Goal: Transaction & Acquisition: Purchase product/service

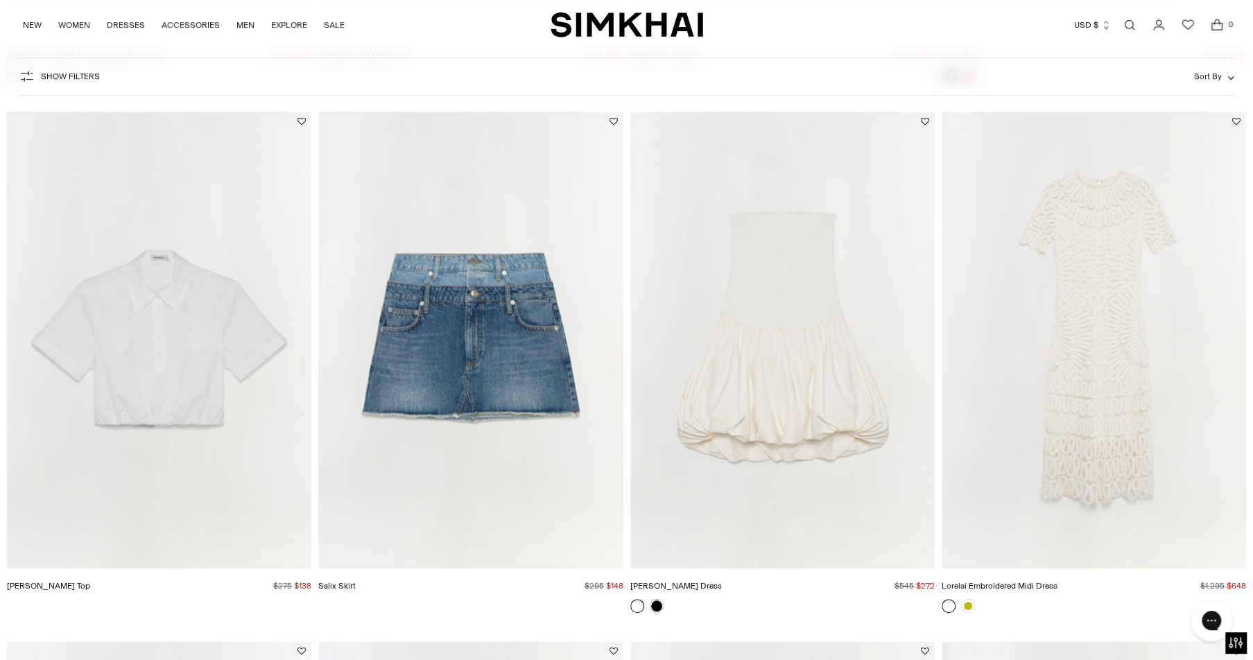
scroll to position [4293, 0]
click at [964, 602] on link at bounding box center [968, 606] width 14 height 14
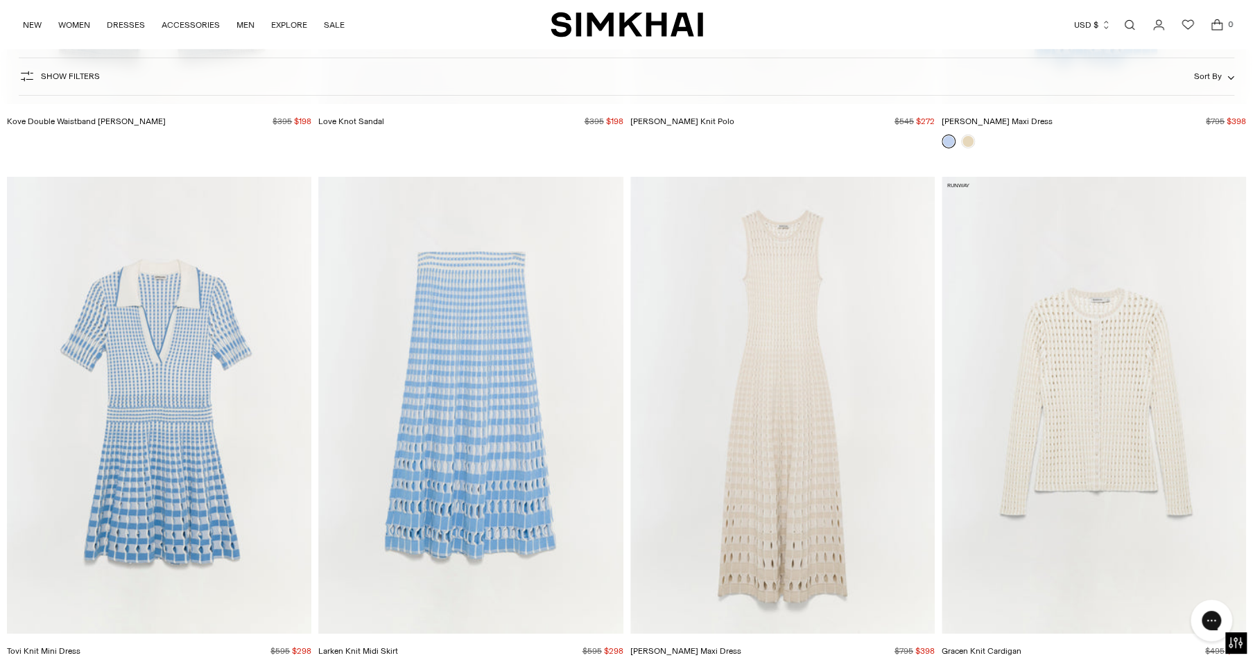
scroll to position [11163, 0]
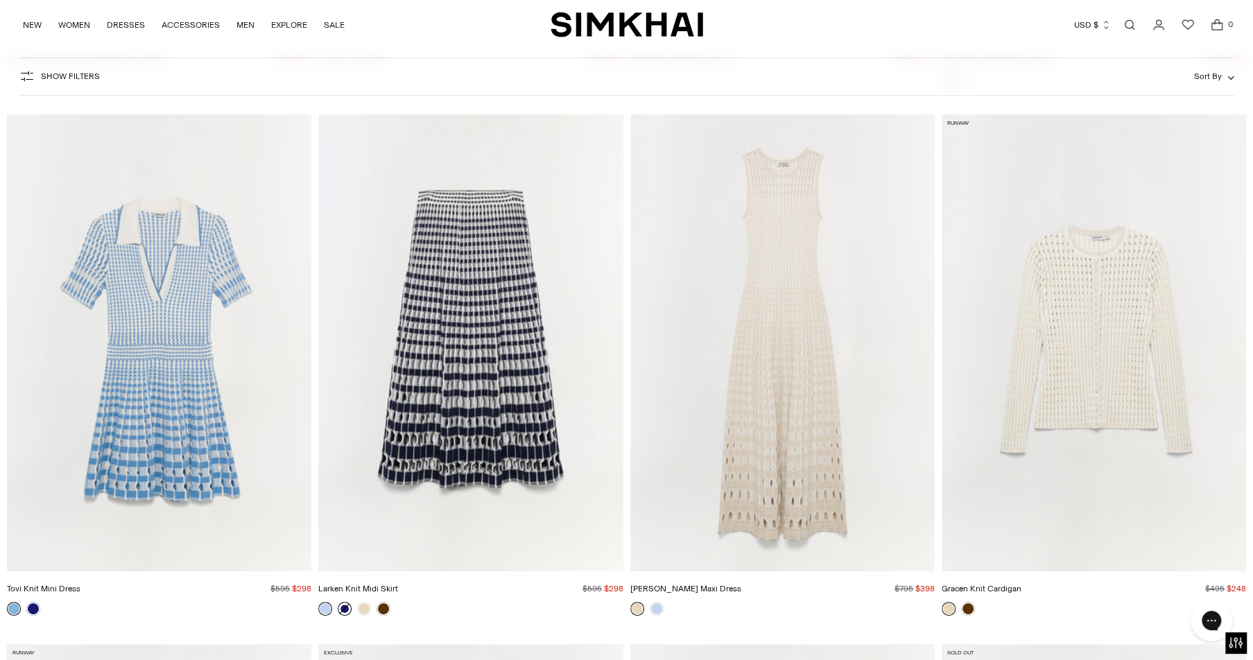
click at [341, 605] on link at bounding box center [345, 609] width 14 height 14
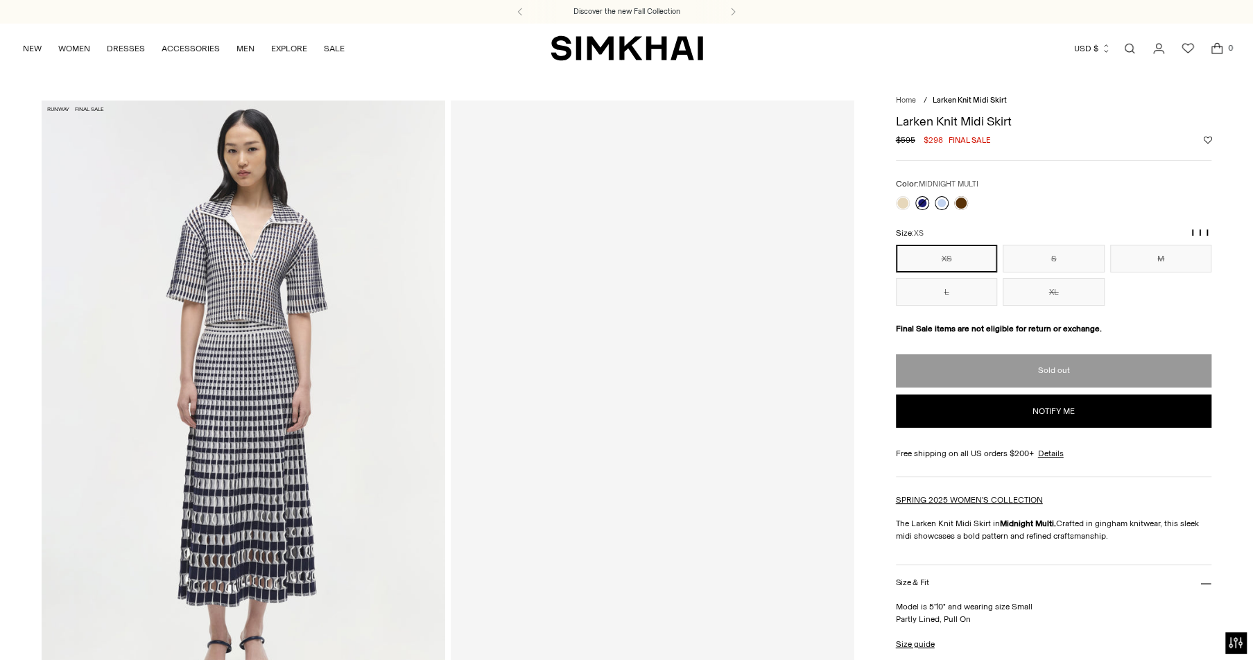
click at [938, 207] on link at bounding box center [942, 203] width 14 height 14
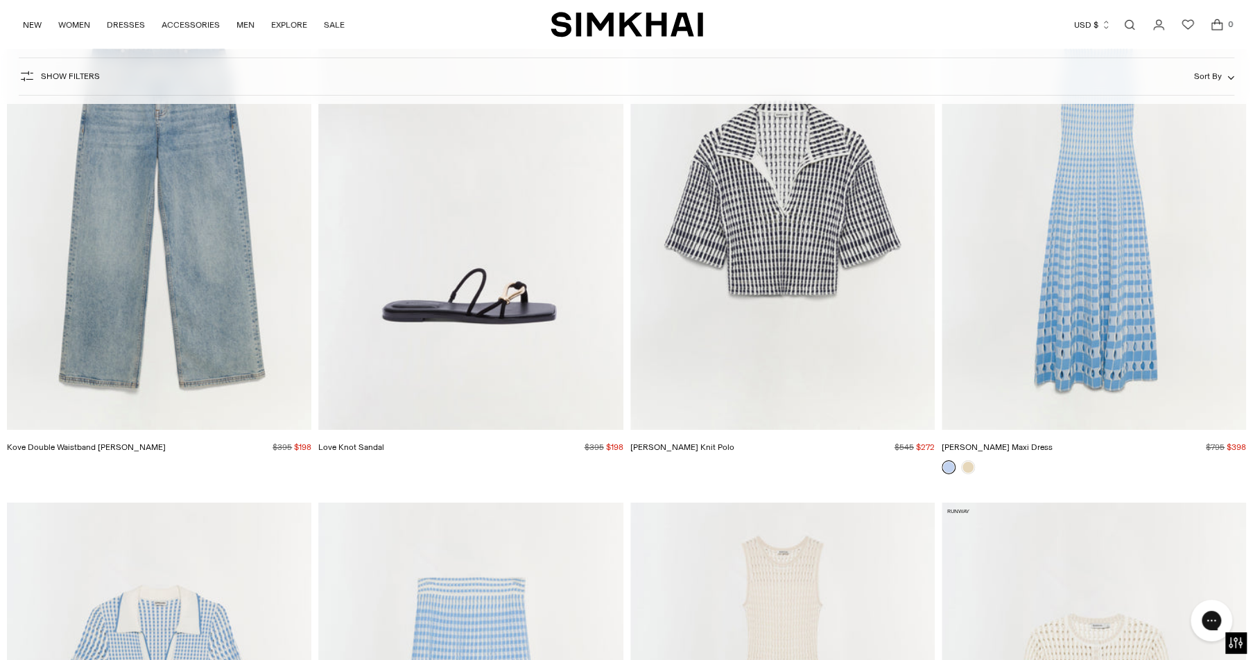
scroll to position [10779, 0]
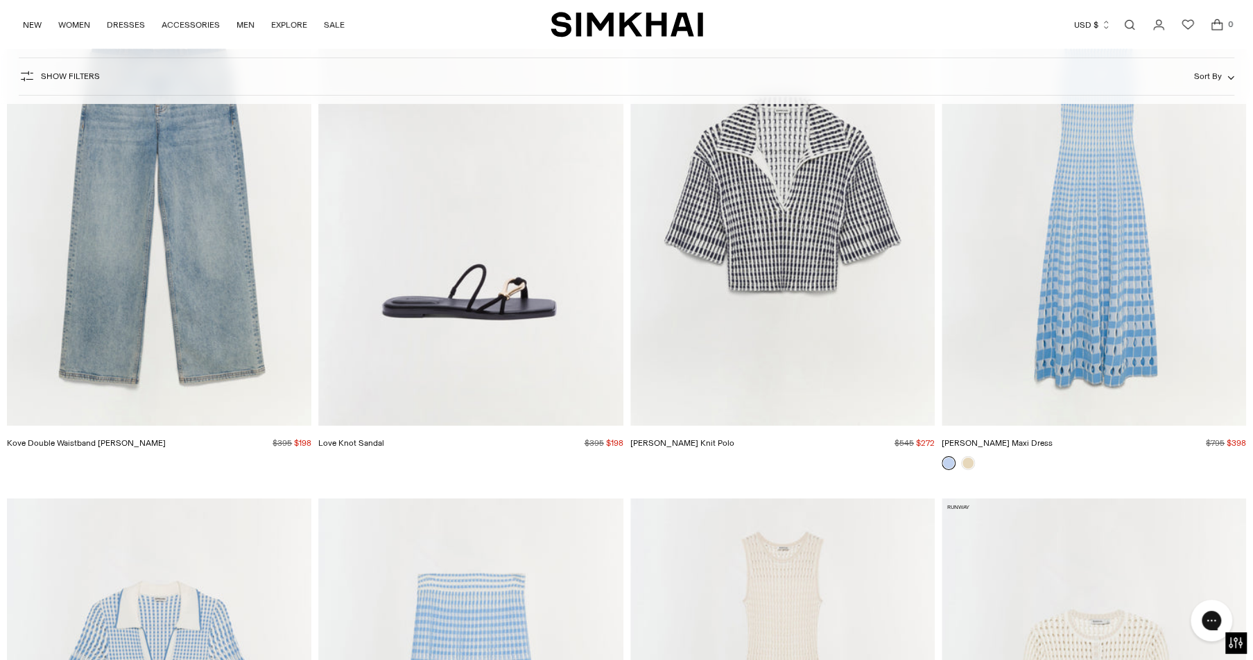
click at [0, 0] on img "Zelma Knit Maxi Dress" at bounding box center [0, 0] width 0 height 0
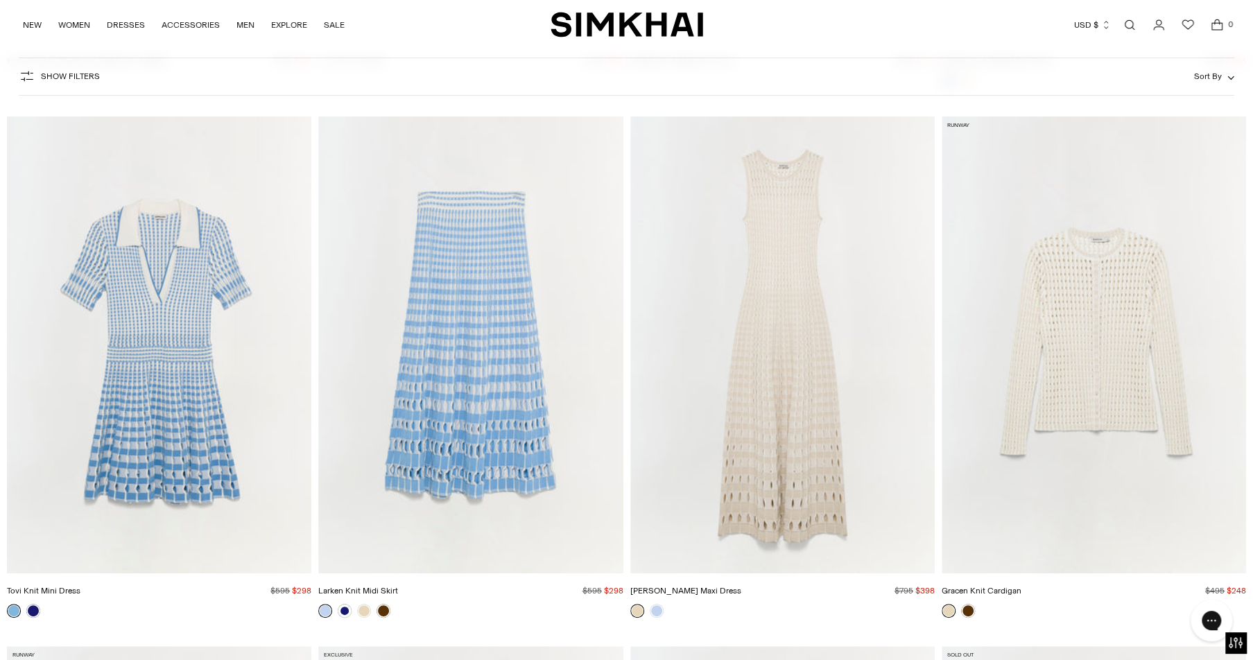
scroll to position [11242, 0]
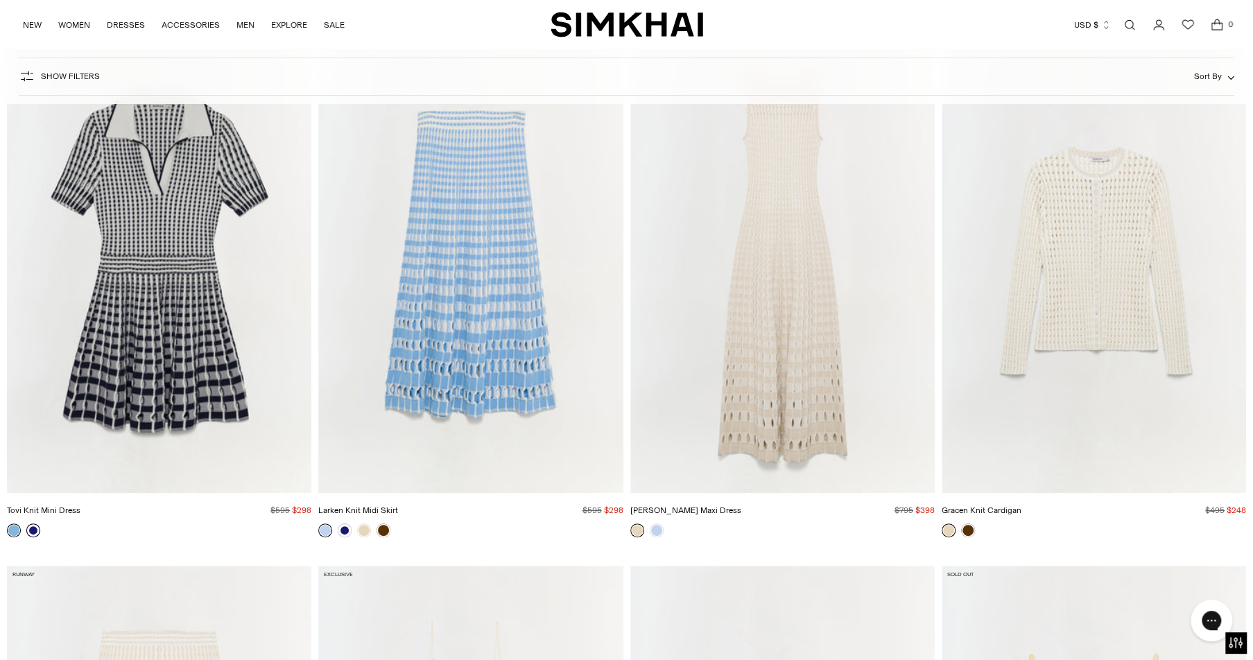
click at [32, 531] on link at bounding box center [33, 531] width 14 height 14
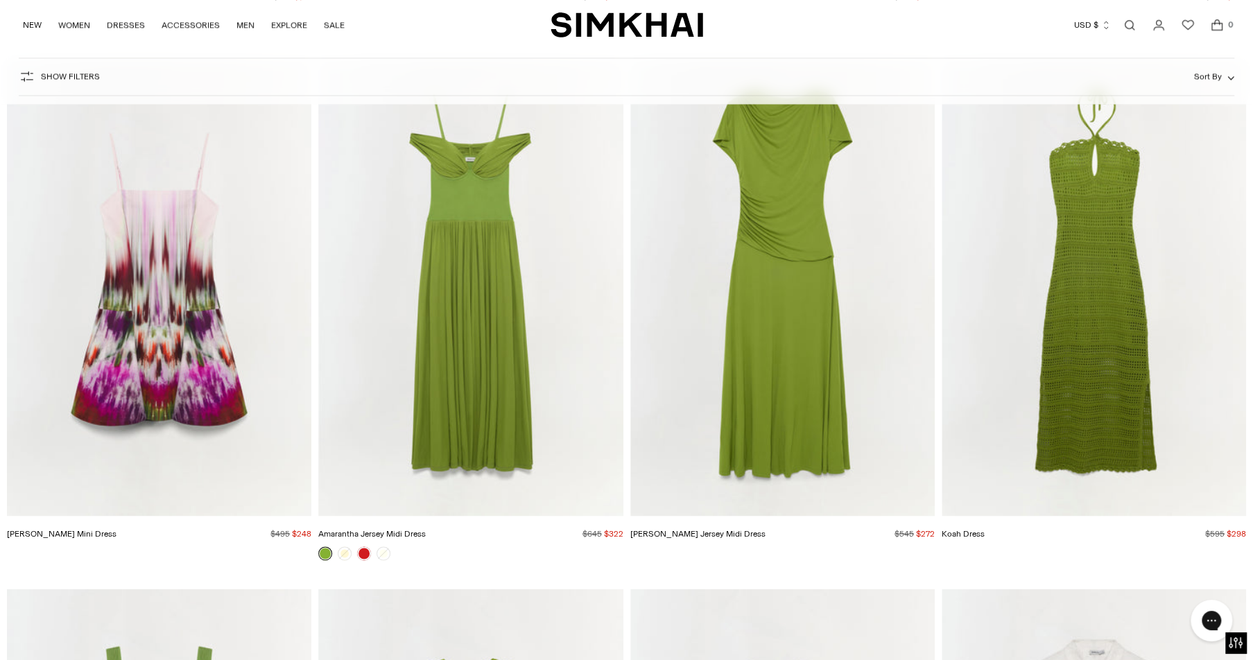
scroll to position [16460, 0]
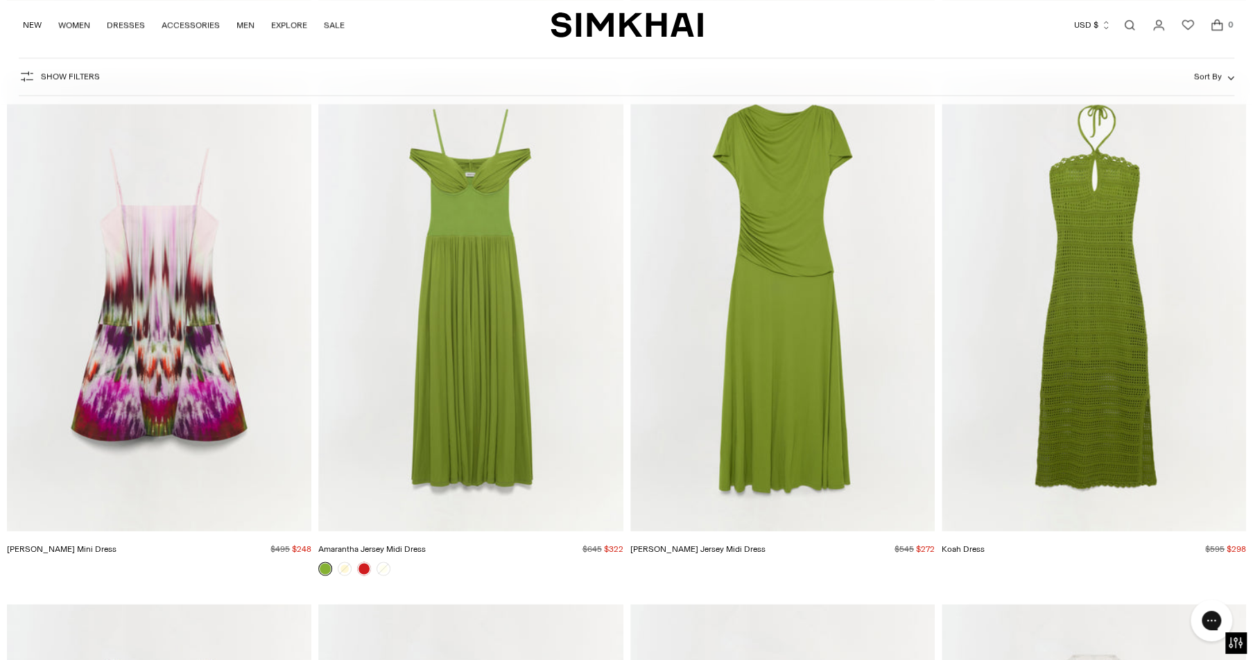
click at [0, 0] on img "Judie Mini Dress" at bounding box center [0, 0] width 0 height 0
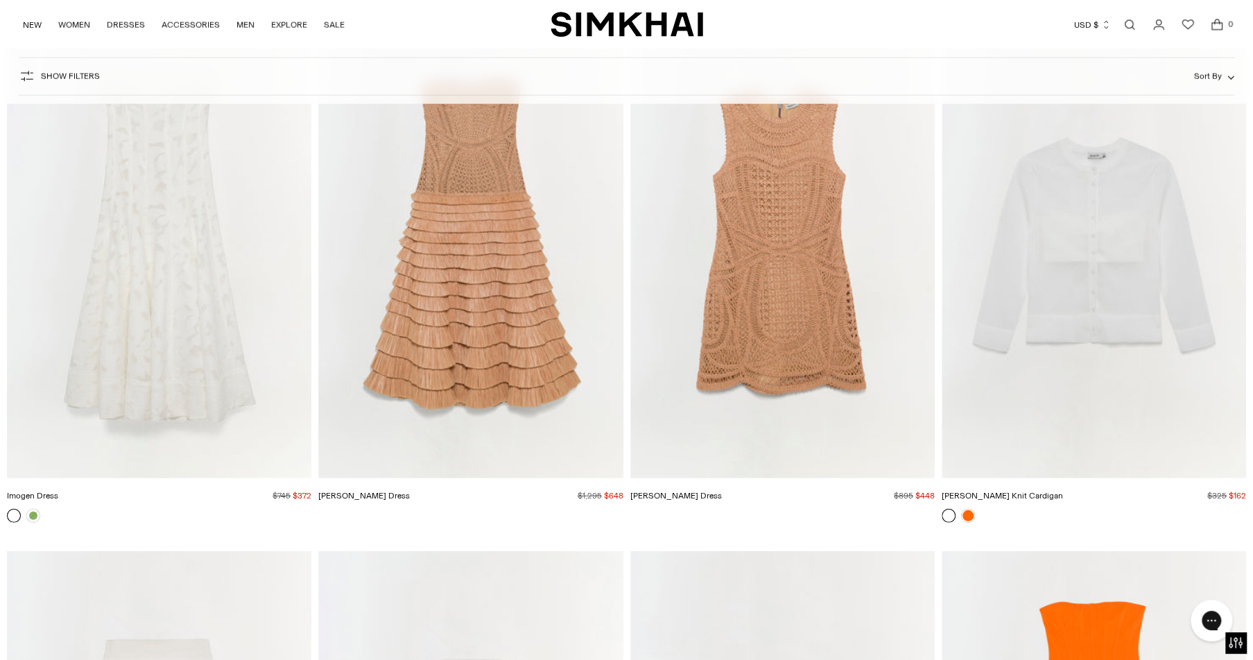
scroll to position [17583, 0]
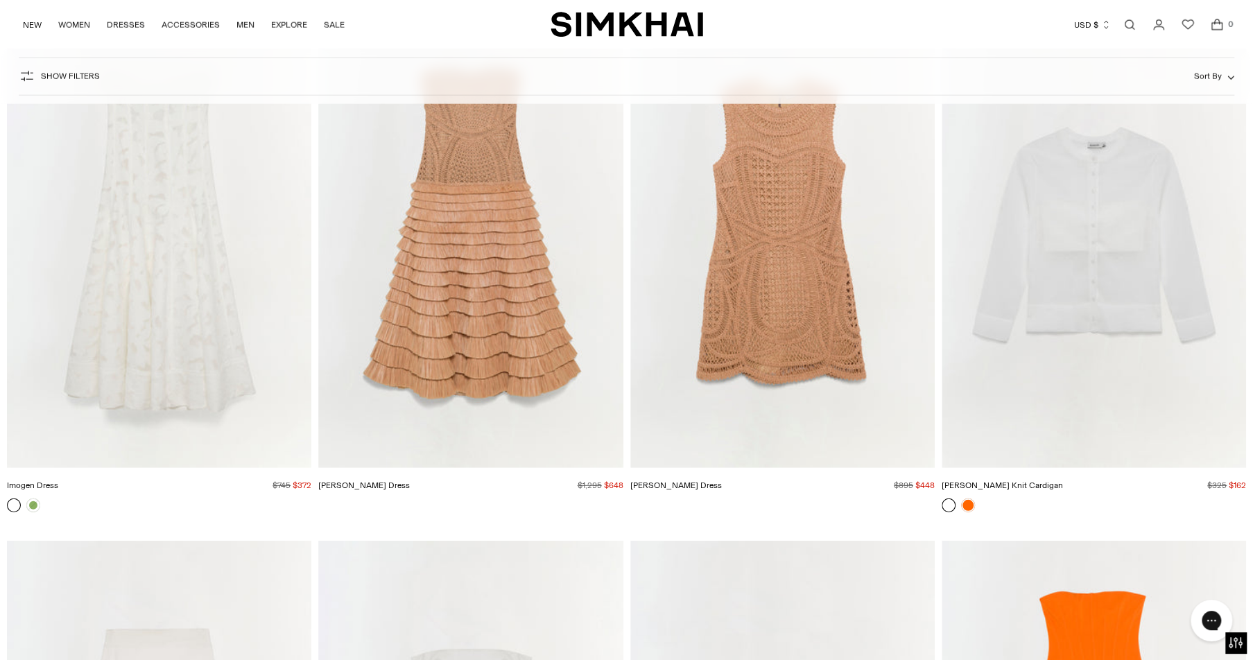
click at [0, 0] on img "Imogen Dress" at bounding box center [0, 0] width 0 height 0
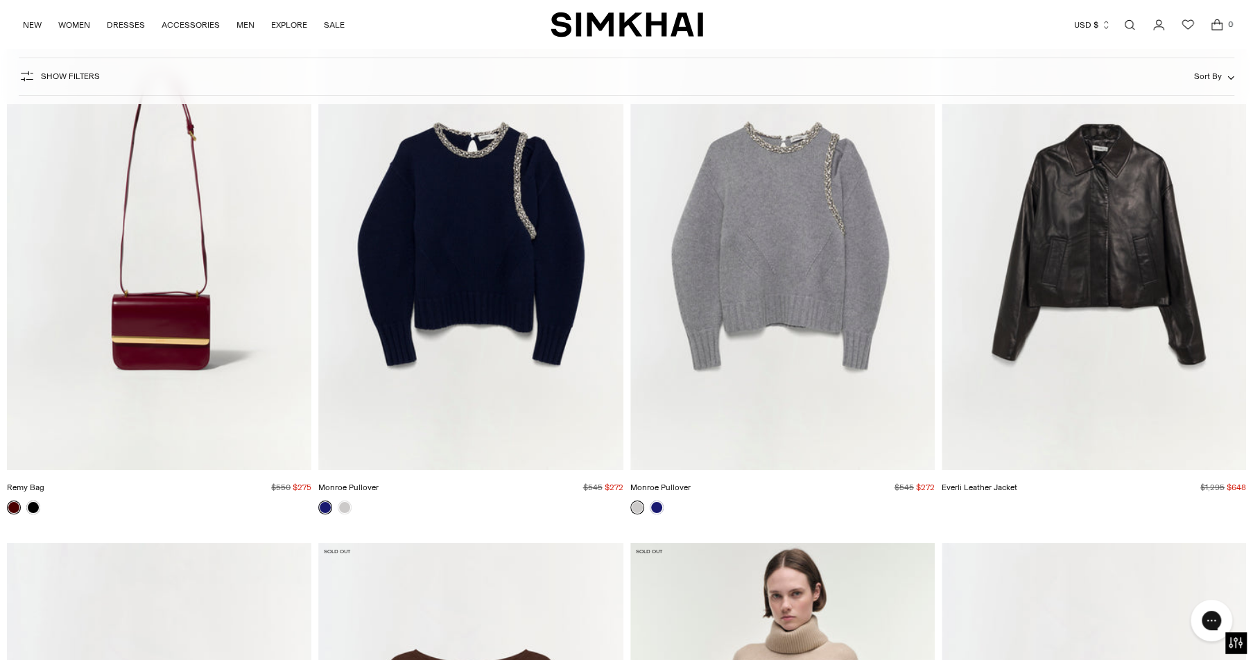
scroll to position [18574, 0]
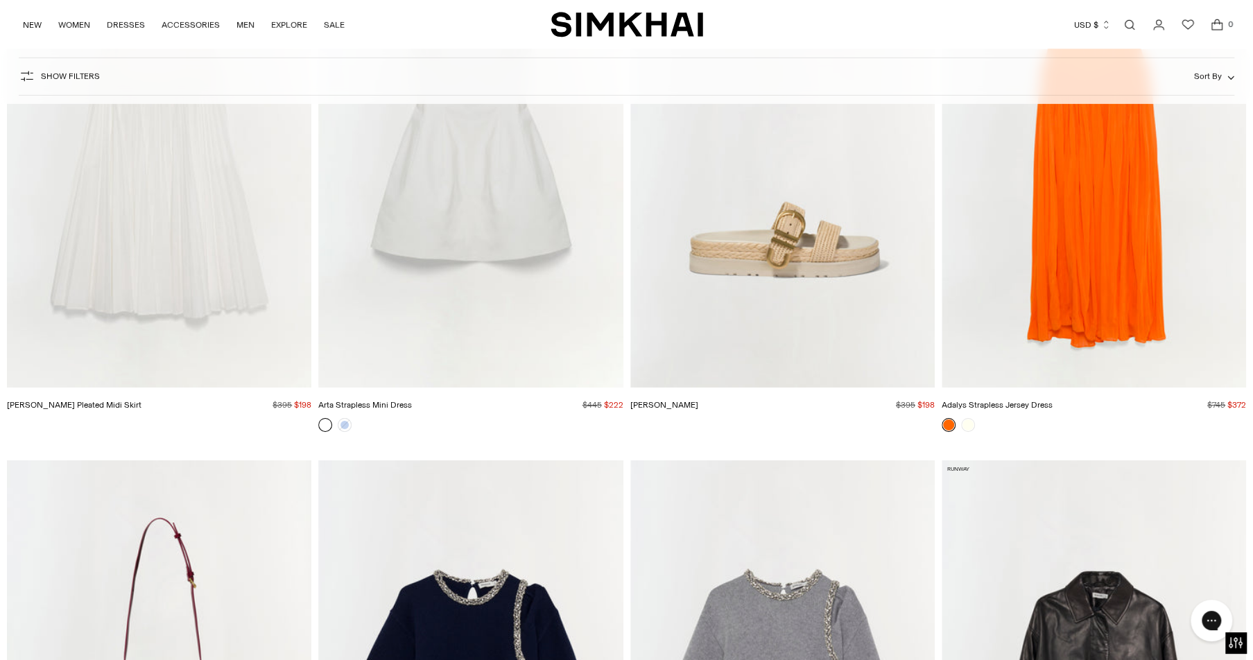
scroll to position [18177, 0]
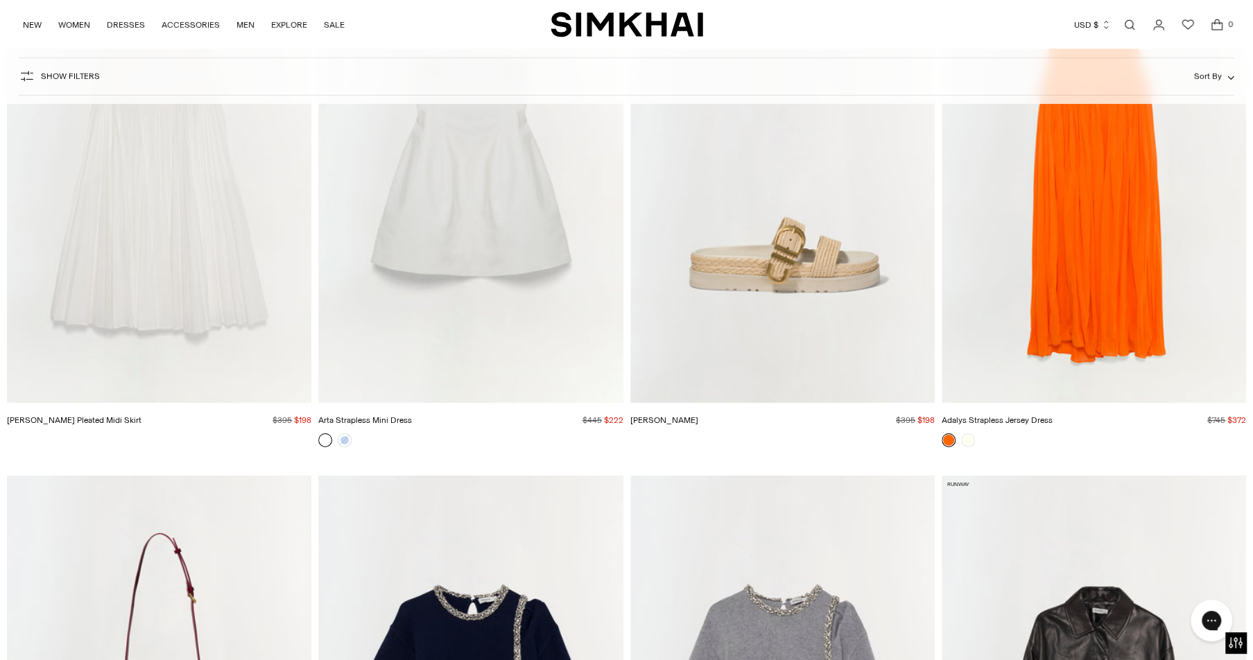
click at [0, 0] on img "Monroe Pullover" at bounding box center [0, 0] width 0 height 0
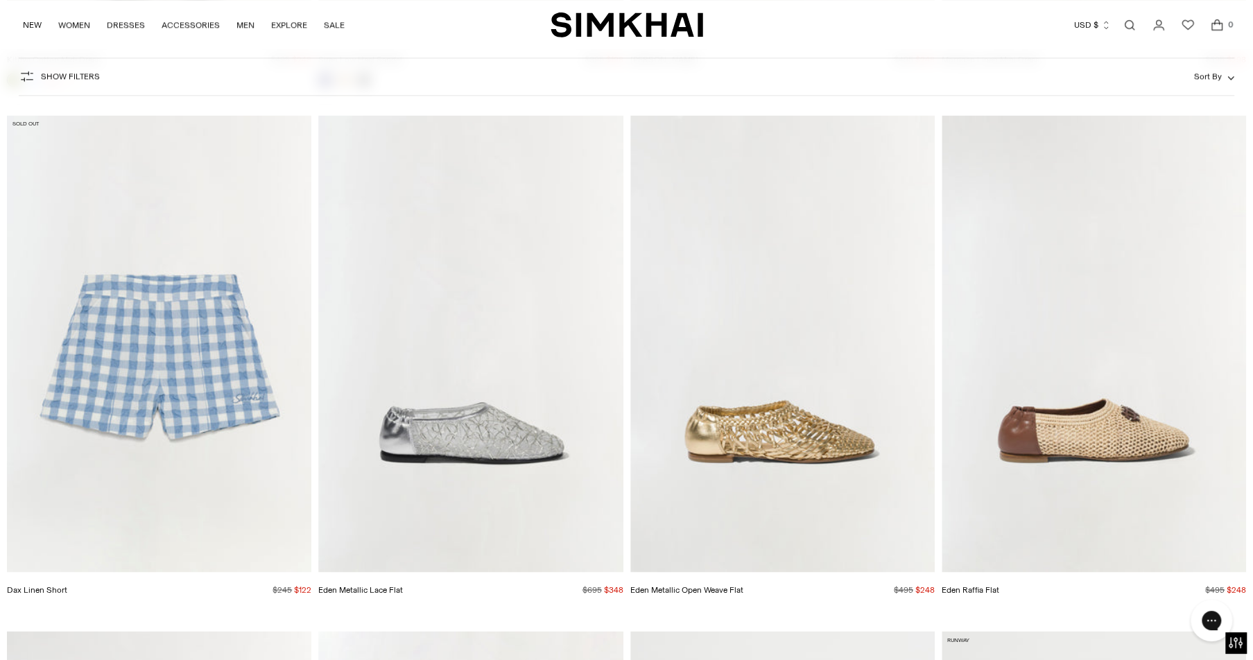
scroll to position [20225, 0]
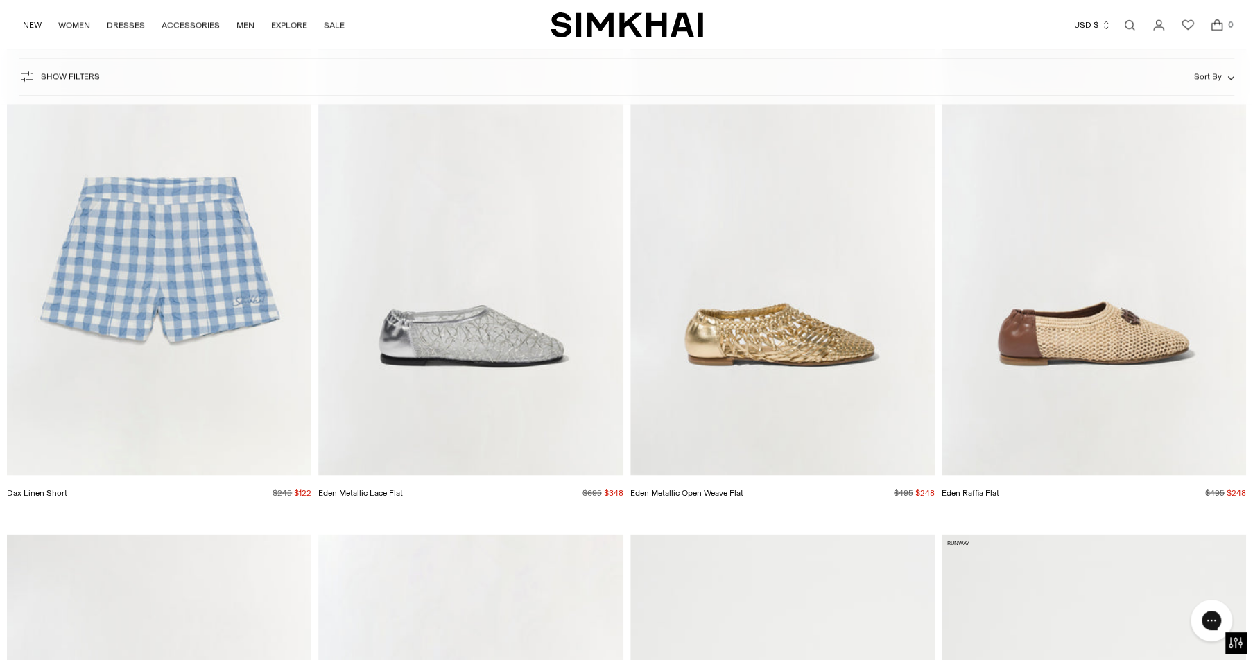
click at [0, 0] on img "Dax Linen Short" at bounding box center [0, 0] width 0 height 0
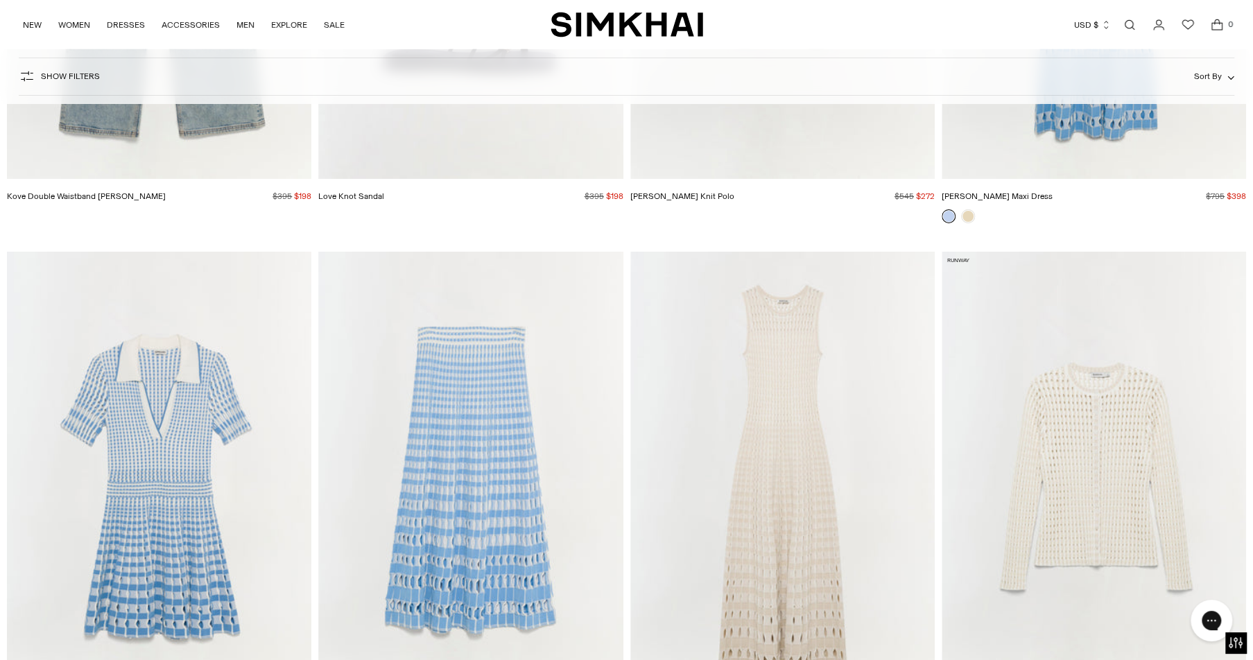
scroll to position [11110, 0]
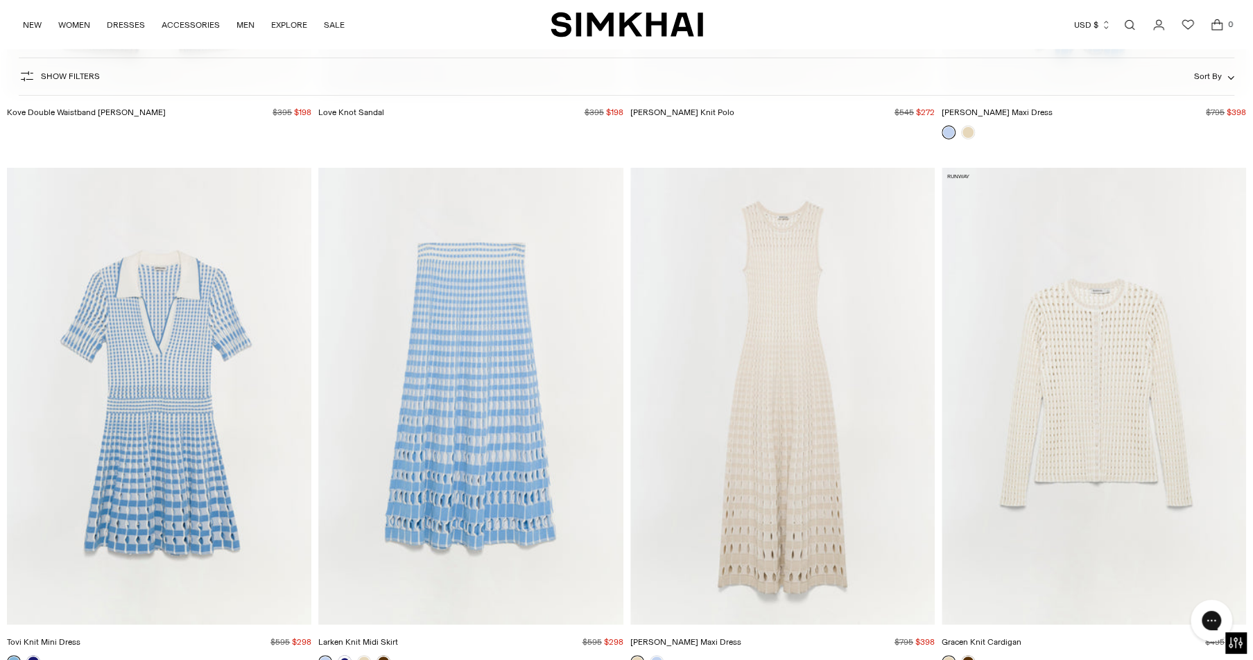
click at [0, 0] on img "Gracen Knit Cardigan" at bounding box center [0, 0] width 0 height 0
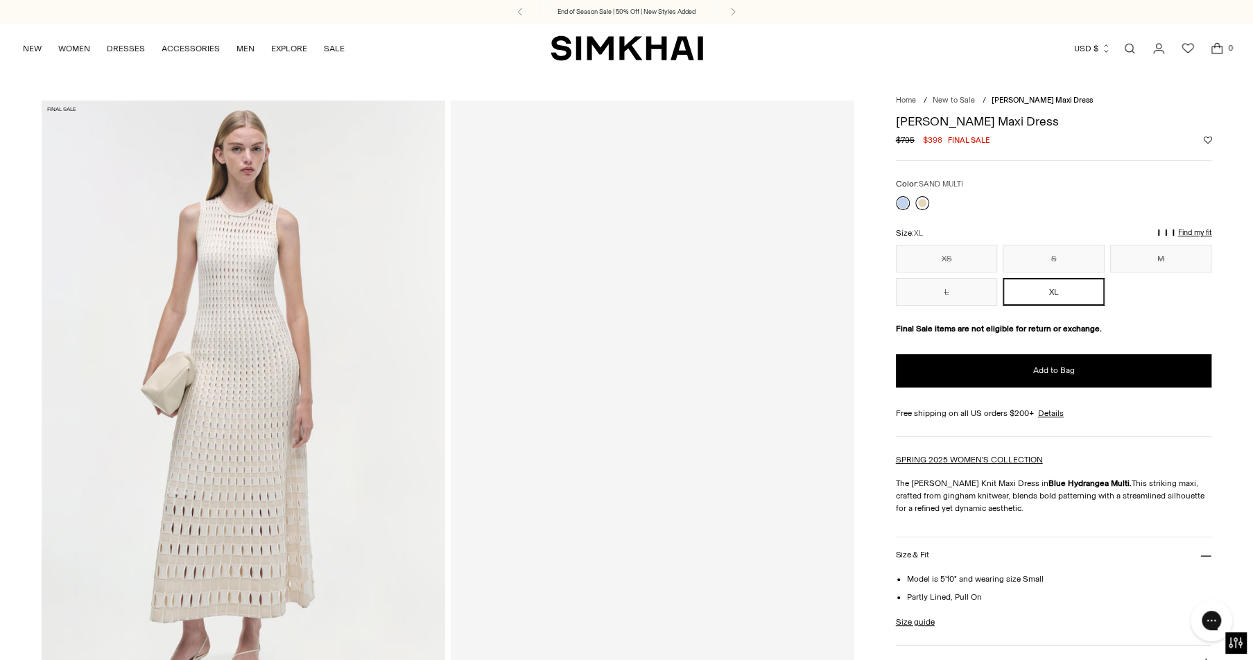
click at [922, 198] on link at bounding box center [923, 203] width 14 height 14
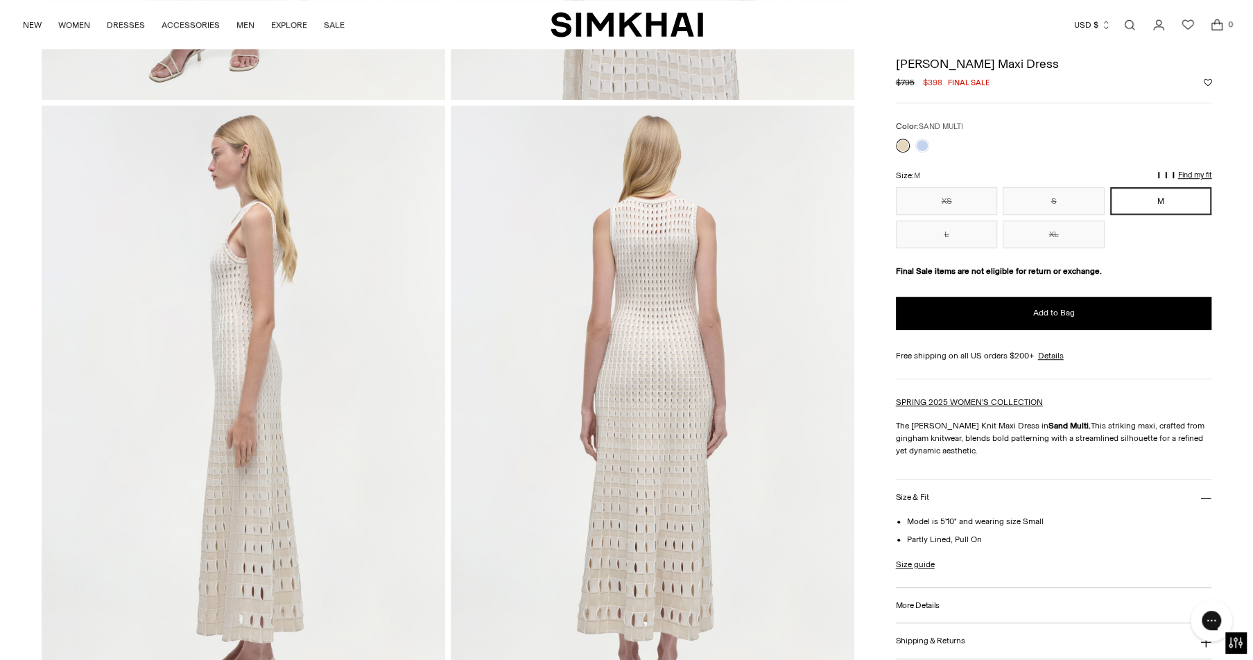
scroll to position [528, 0]
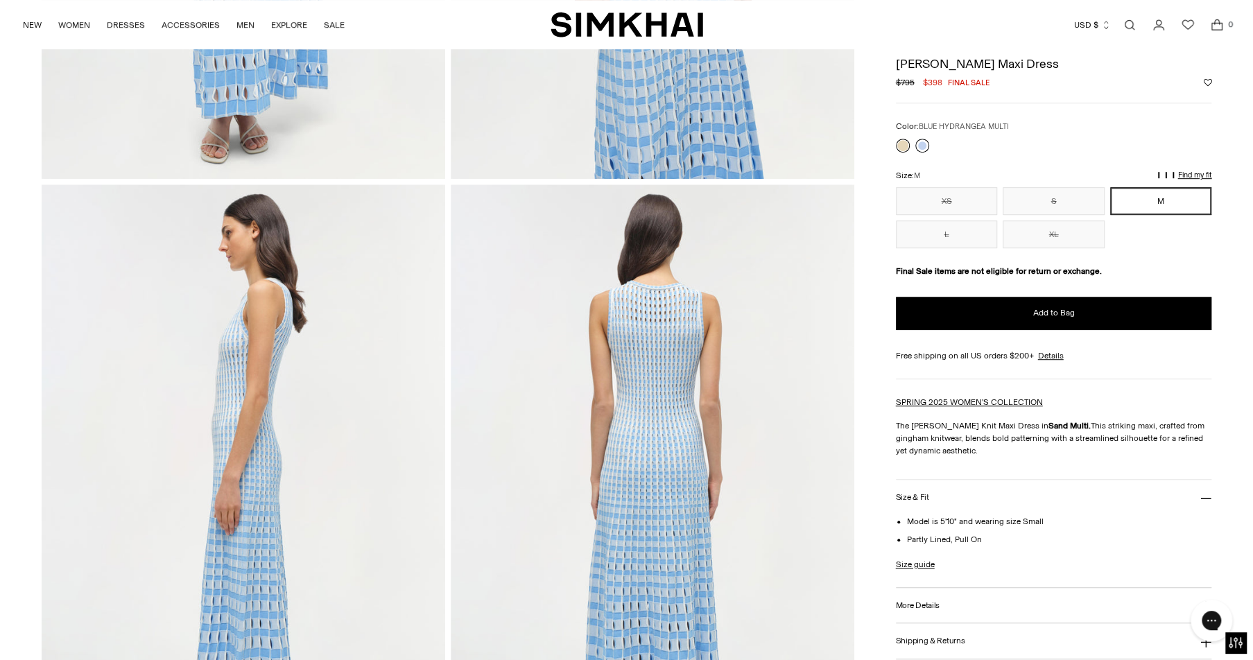
click at [922, 150] on link at bounding box center [923, 146] width 14 height 14
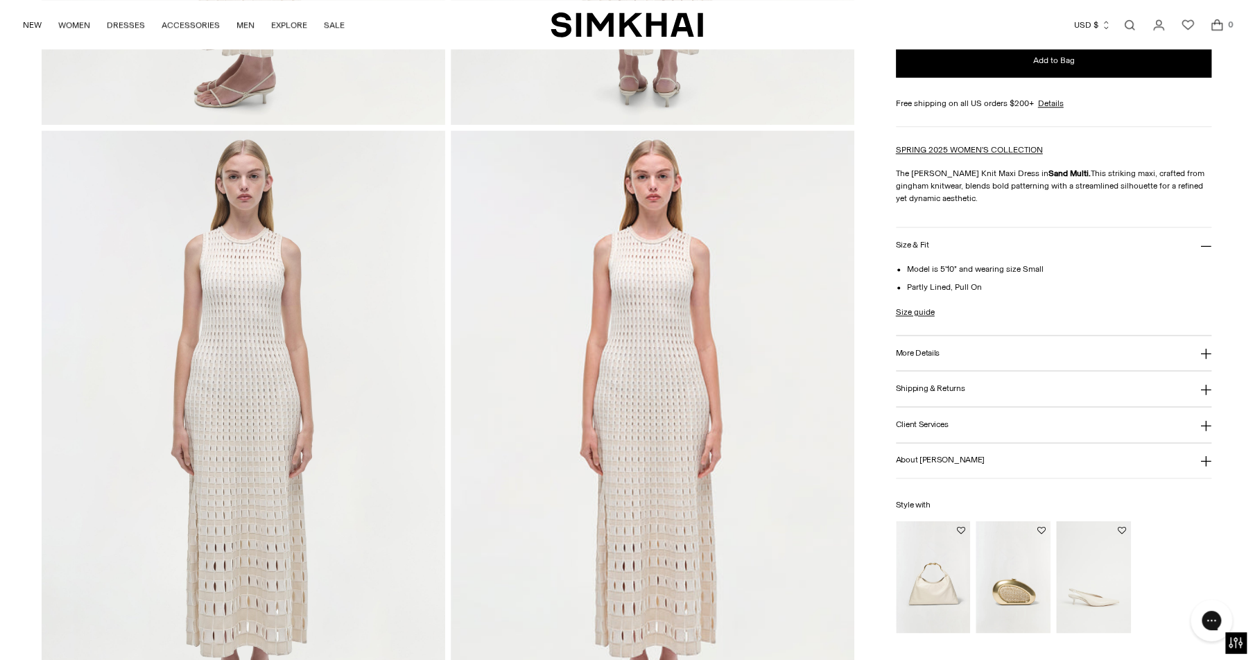
scroll to position [1255, 0]
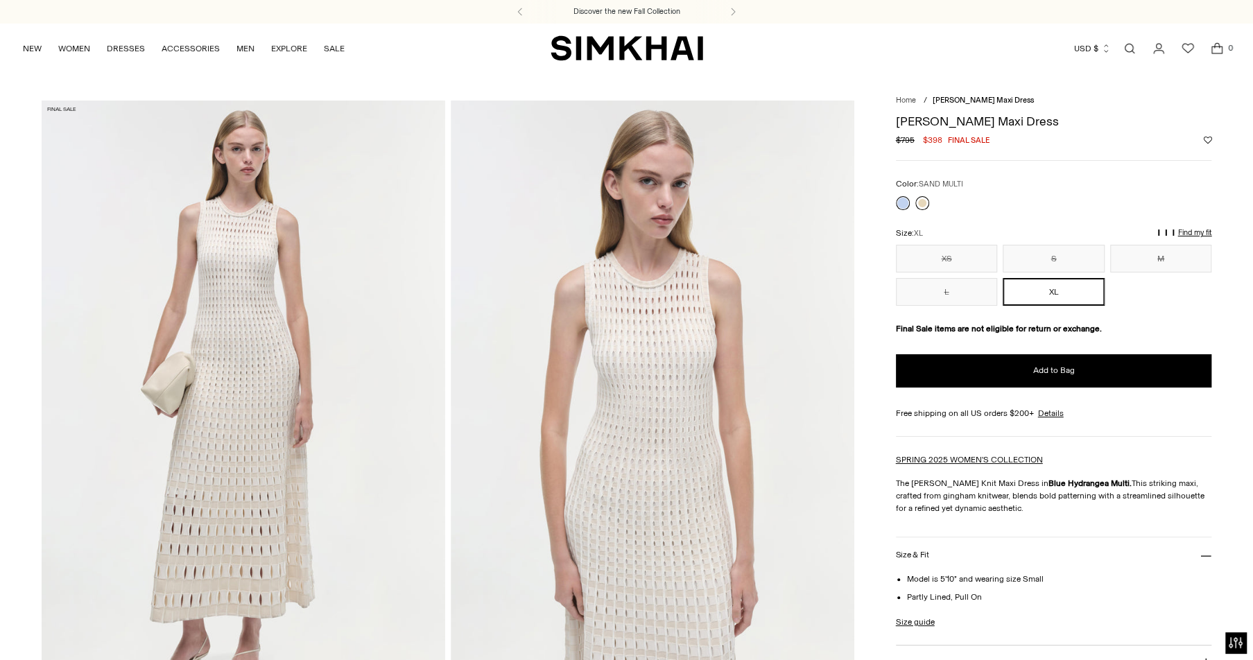
click at [925, 203] on link at bounding box center [923, 203] width 14 height 14
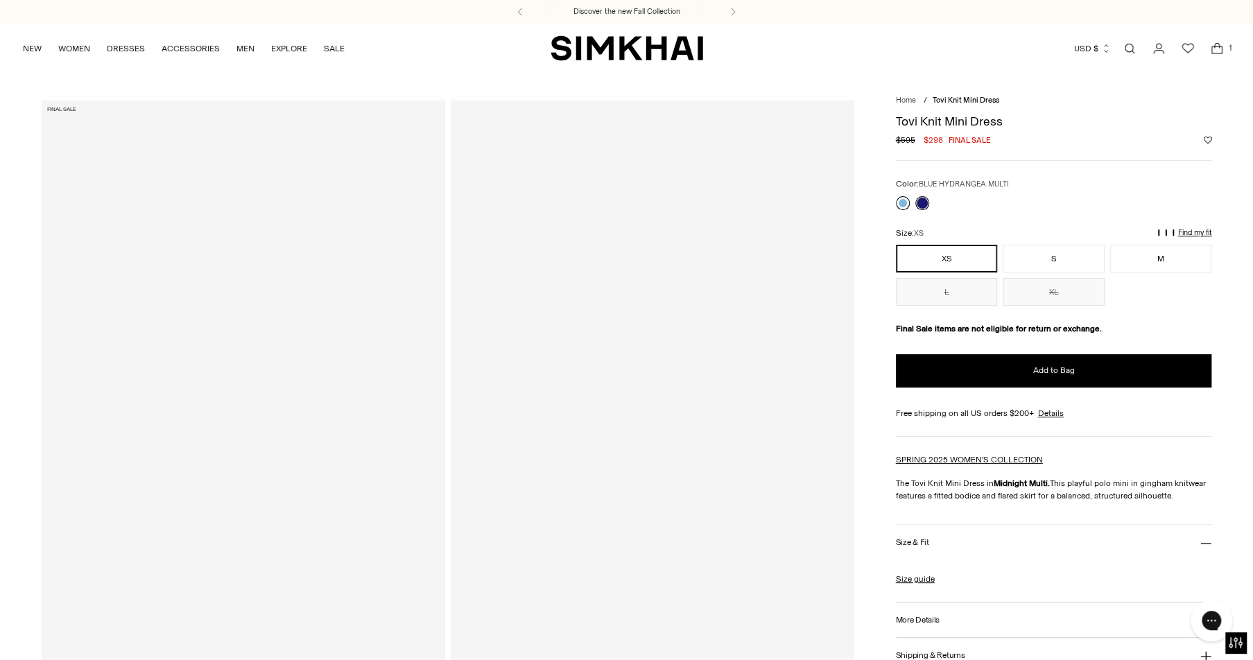
click at [899, 204] on link at bounding box center [903, 203] width 14 height 14
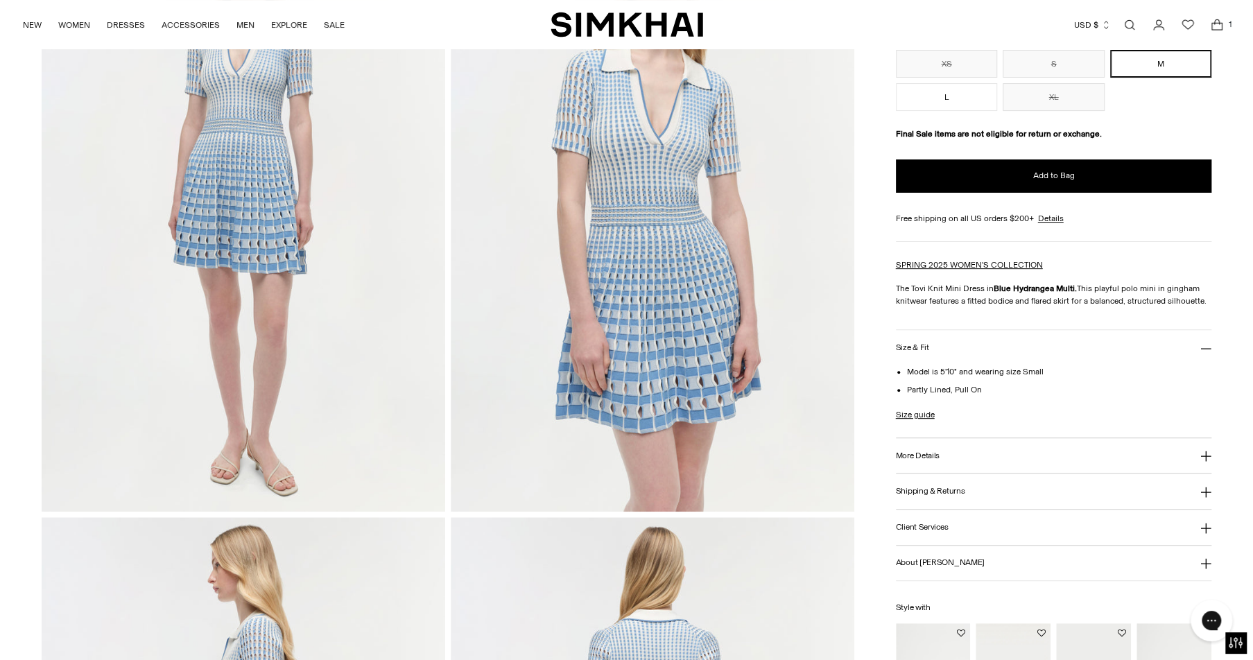
scroll to position [198, 0]
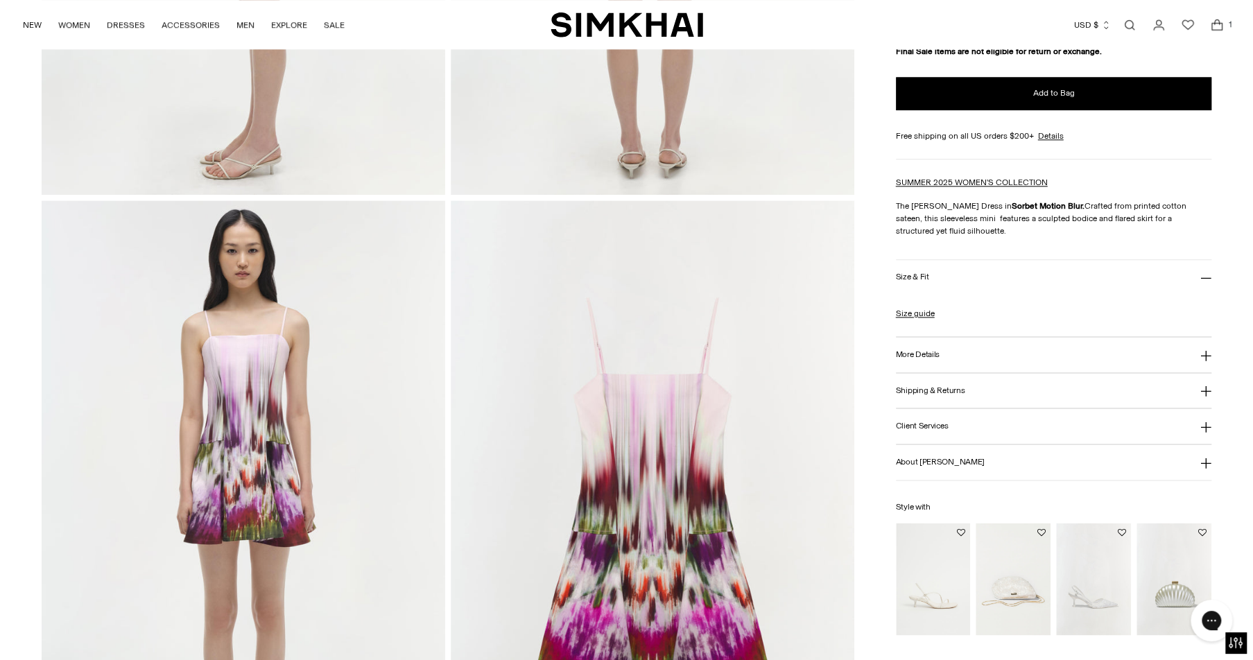
scroll to position [990, 0]
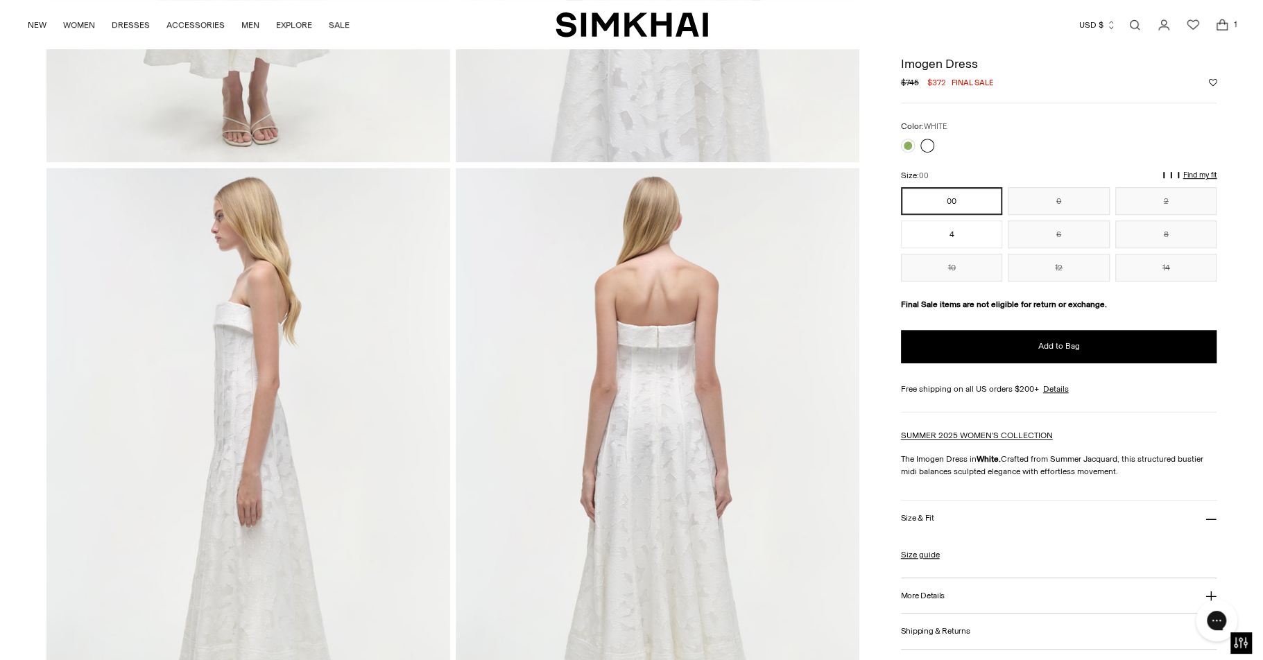
scroll to position [528, 0]
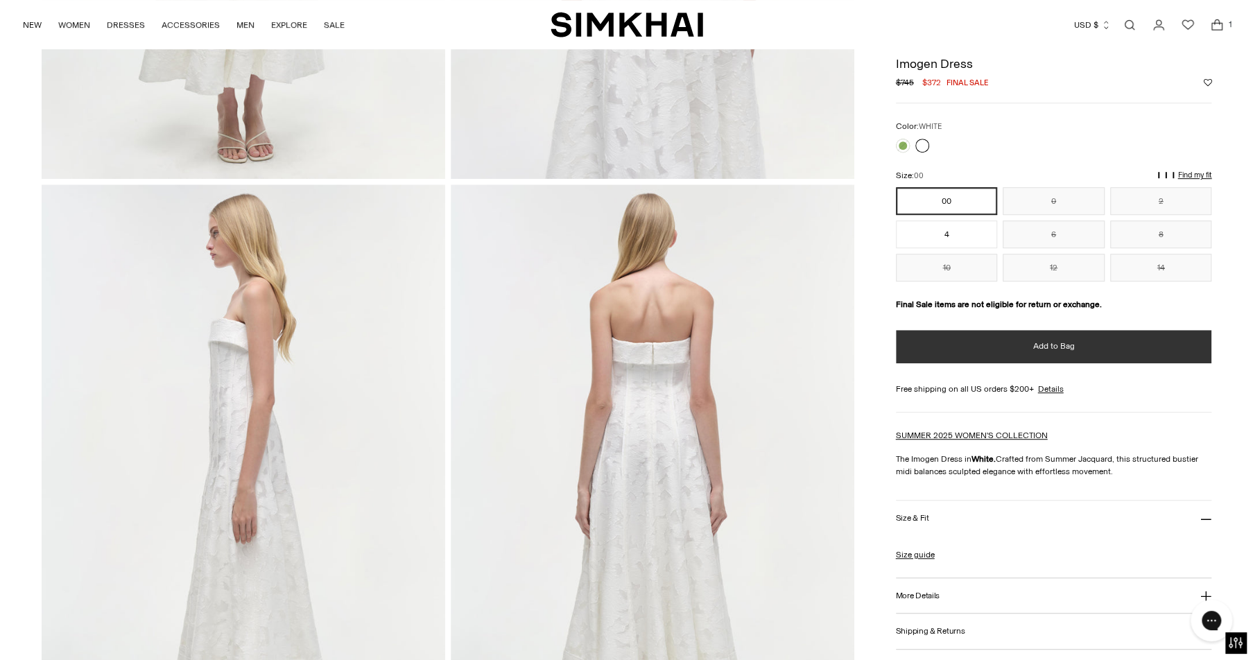
click at [1088, 346] on button "Add to Bag" at bounding box center [1054, 346] width 316 height 33
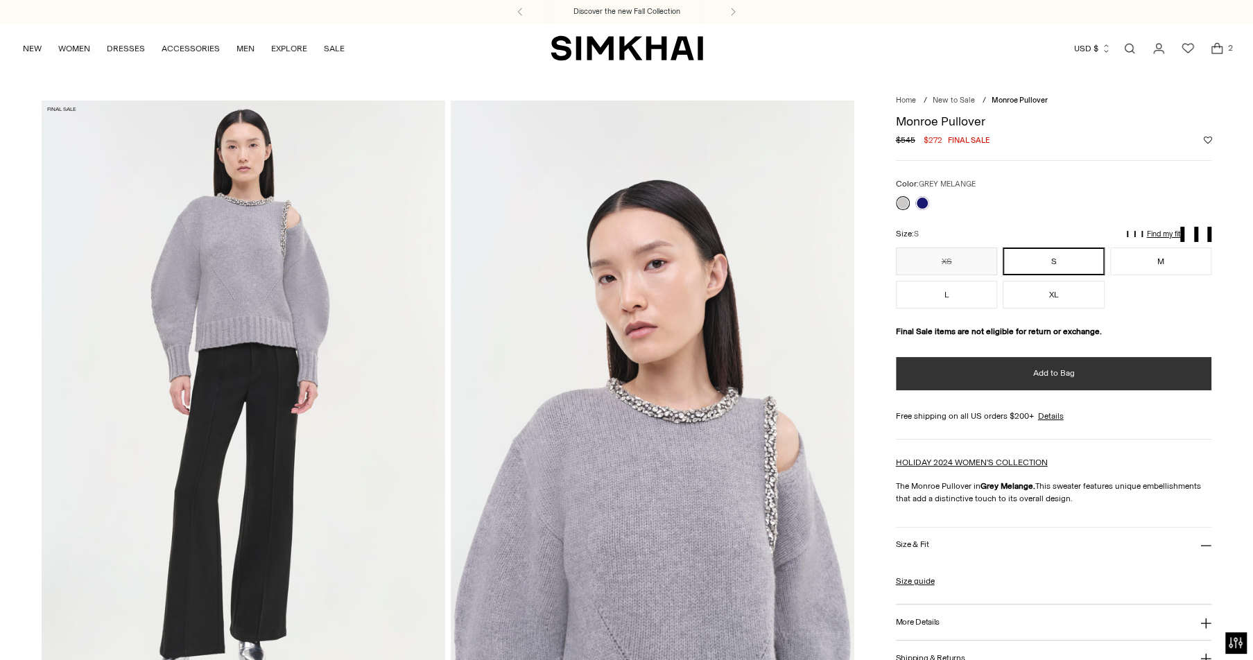
click at [1065, 384] on button "Add to Bag" at bounding box center [1054, 373] width 316 height 33
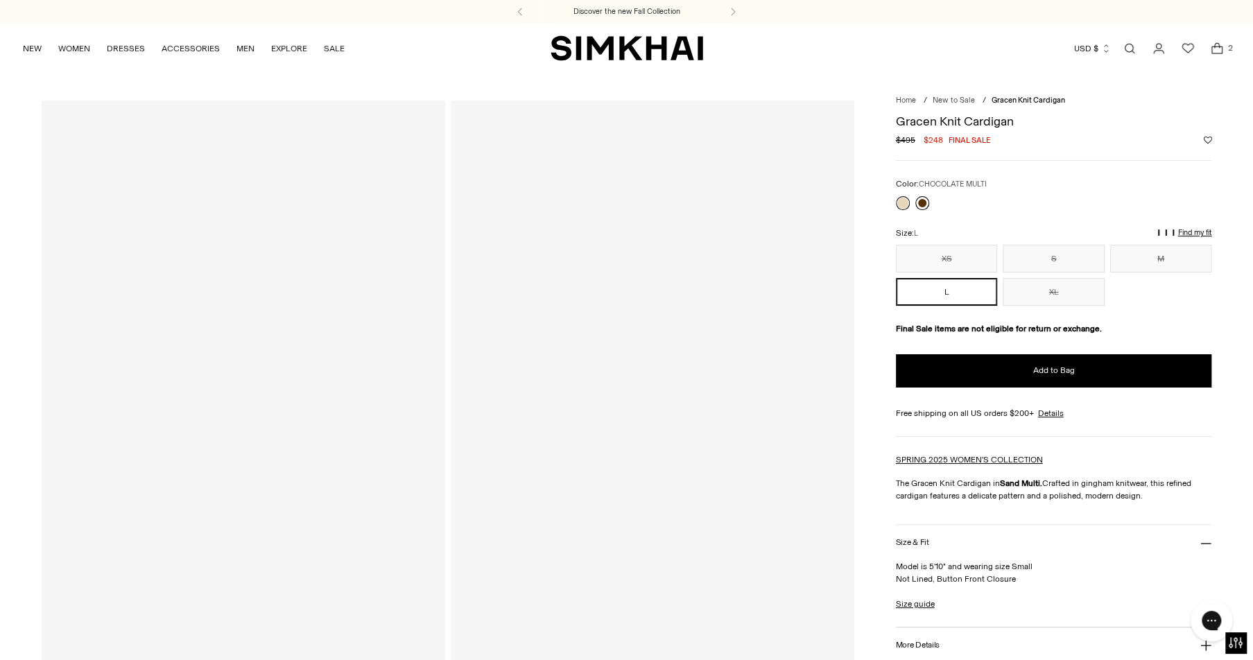
click at [922, 200] on link at bounding box center [923, 203] width 14 height 14
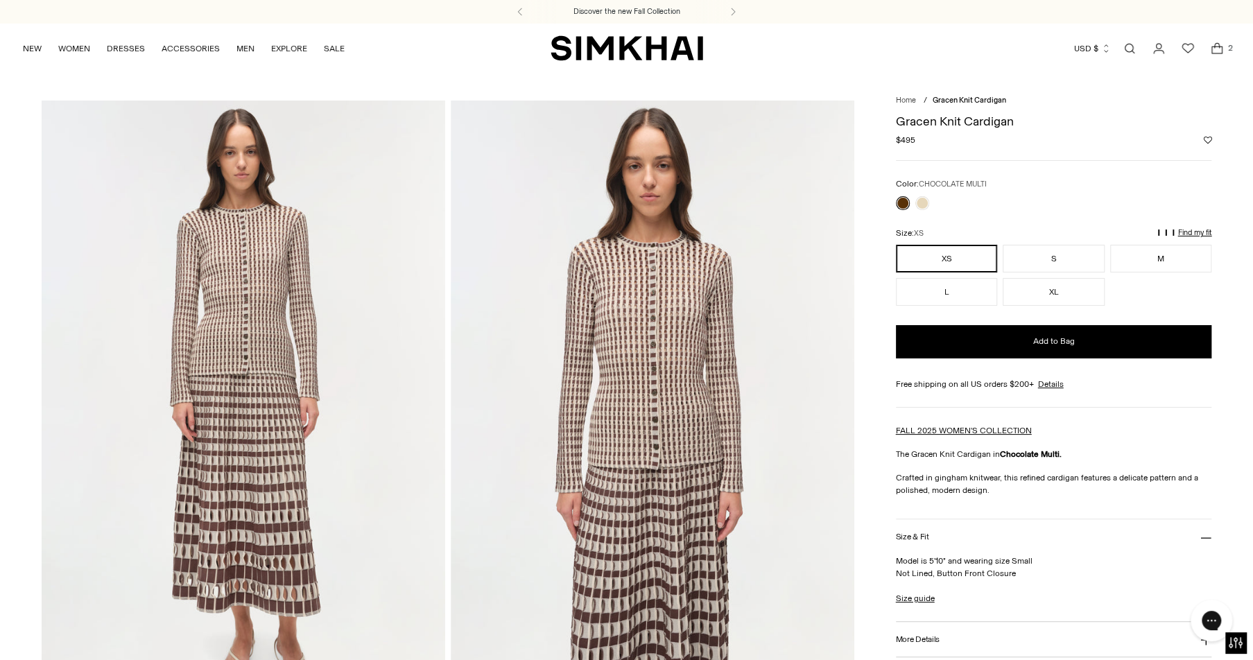
click at [825, 65] on div "NEW WOMEN New Arrivals Shop All Fall 2025 Best Sellers Signature Exclusives Sal…" at bounding box center [626, 48] width 1209 height 49
